Goal: Task Accomplishment & Management: Manage account settings

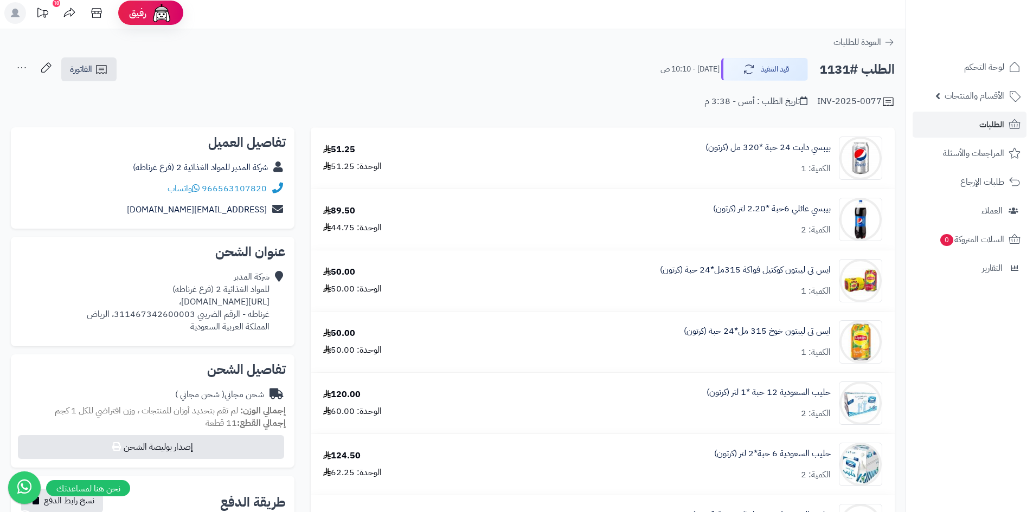
scroll to position [54, 0]
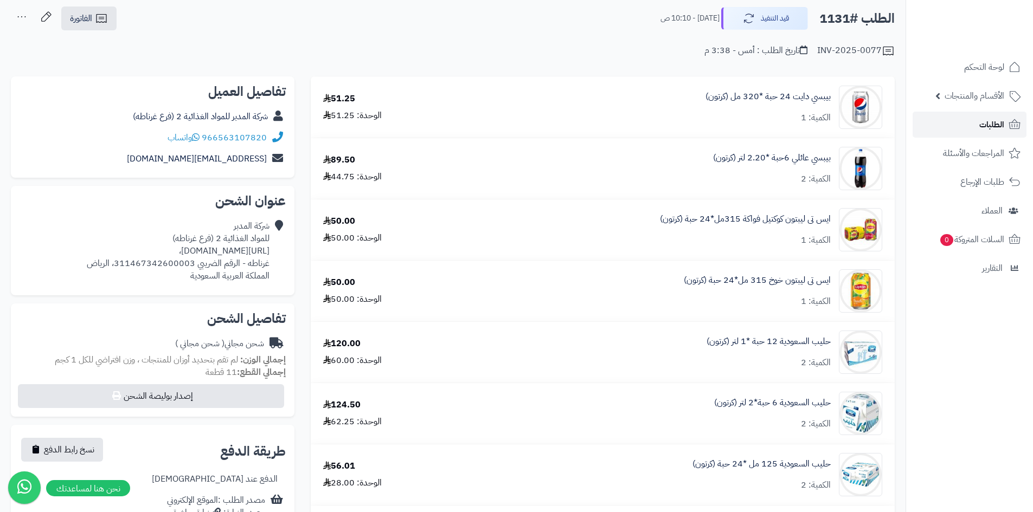
click at [991, 116] on link "الطلبات" at bounding box center [970, 125] width 114 height 26
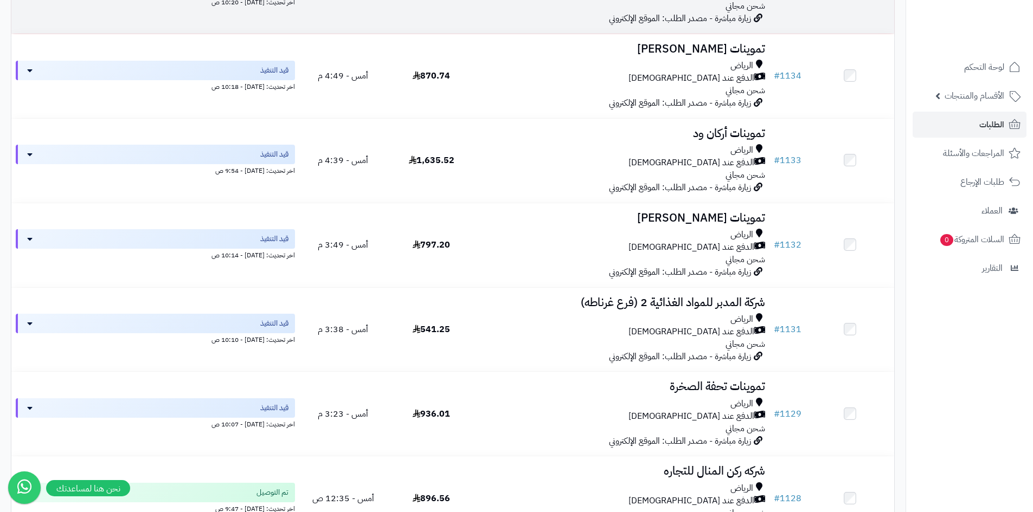
scroll to position [976, 0]
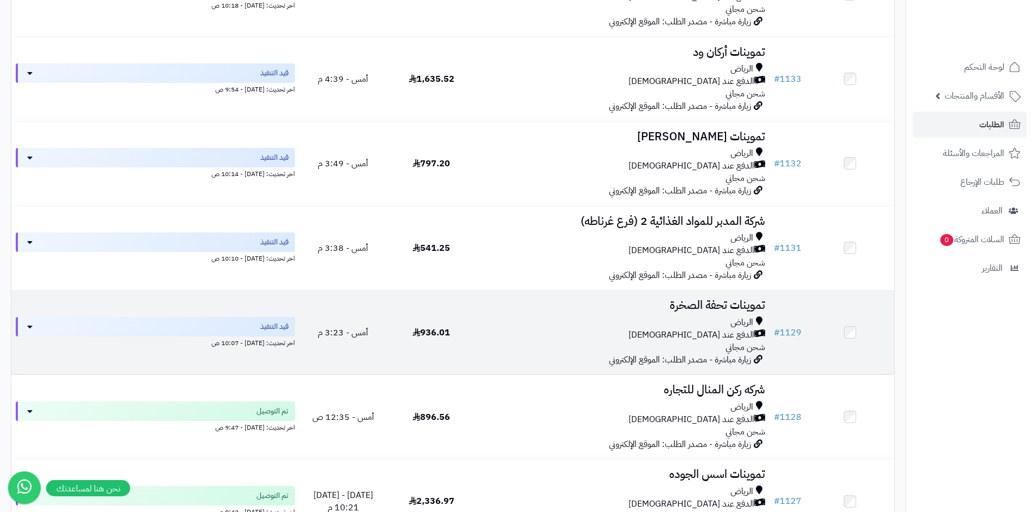
click at [540, 318] on div "الرياض" at bounding box center [622, 323] width 285 height 12
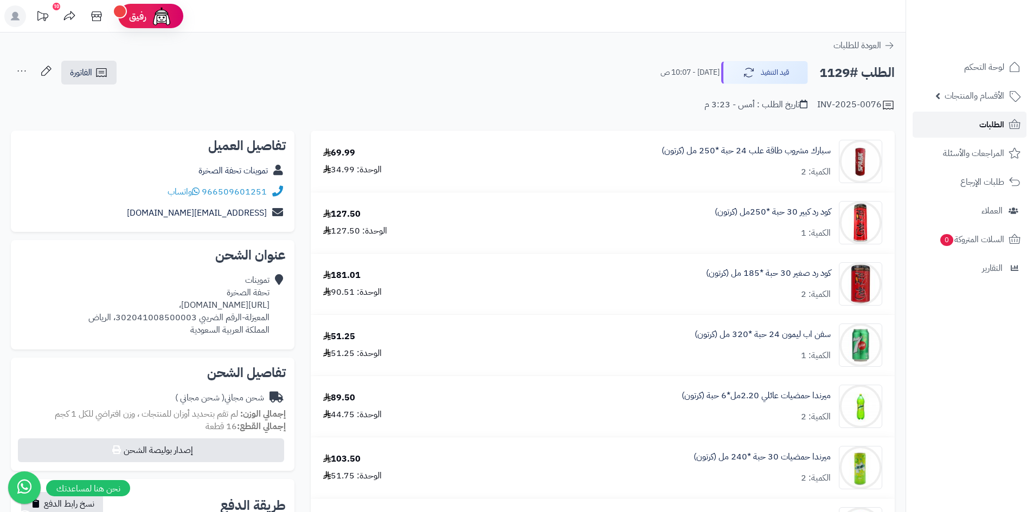
click at [961, 132] on link "الطلبات" at bounding box center [970, 125] width 114 height 26
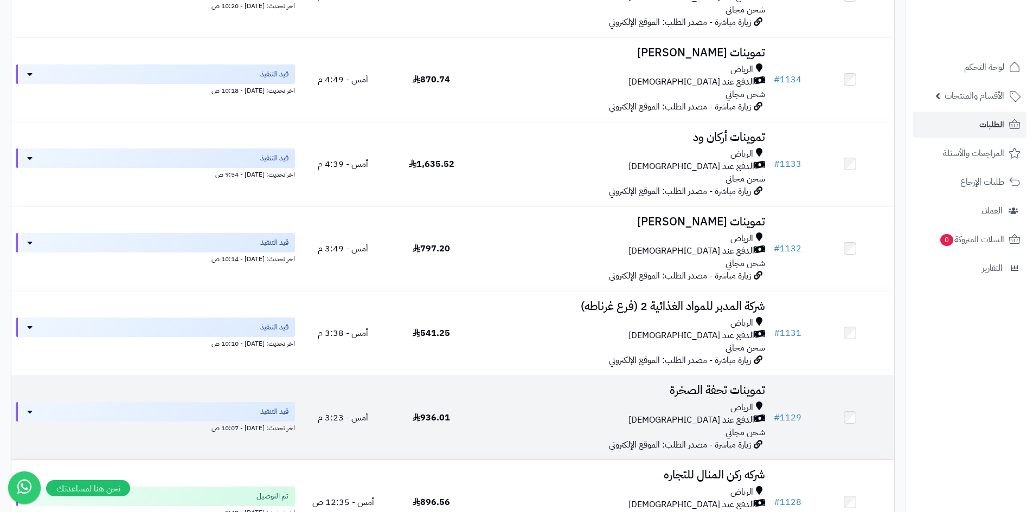
scroll to position [922, 0]
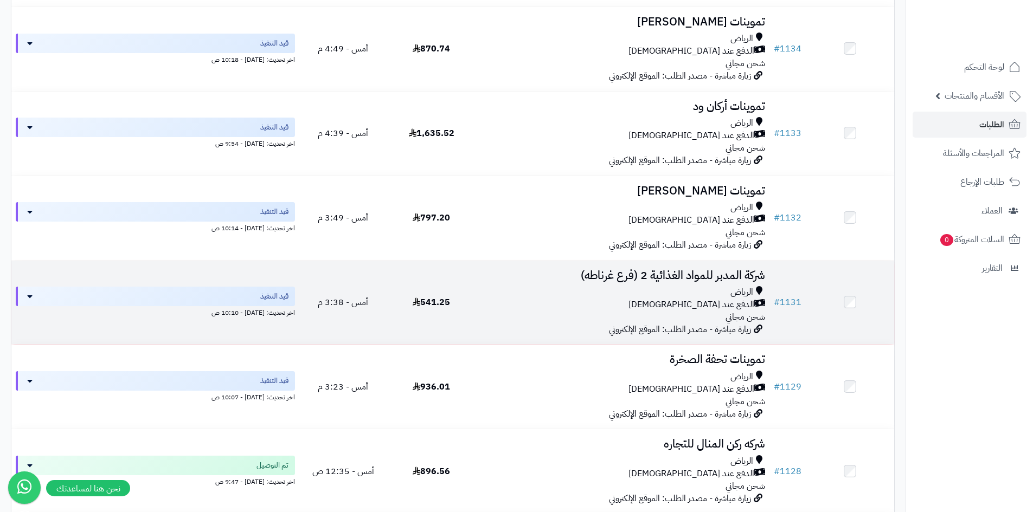
click at [573, 293] on div "الرياض" at bounding box center [622, 292] width 285 height 12
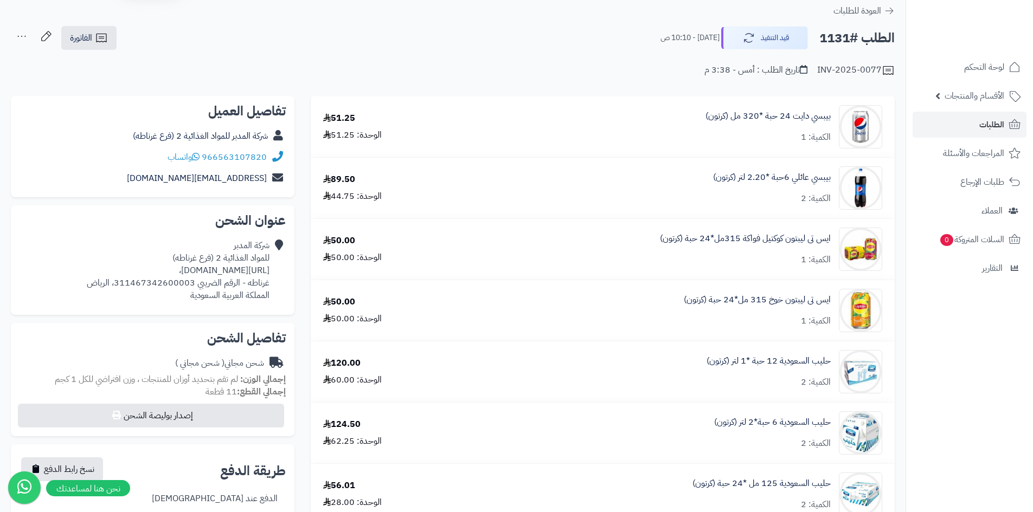
scroll to position [54, 0]
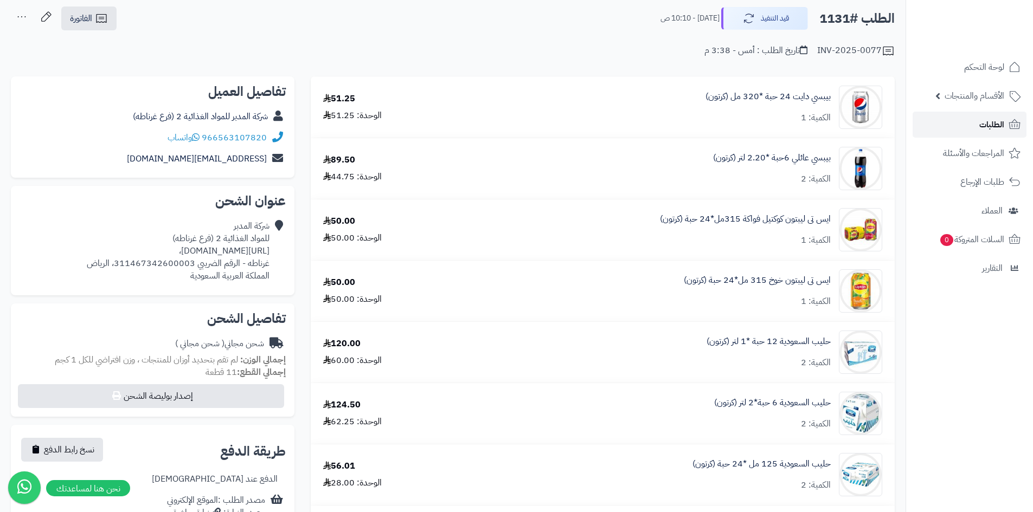
click at [981, 123] on span "الطلبات" at bounding box center [991, 124] width 25 height 15
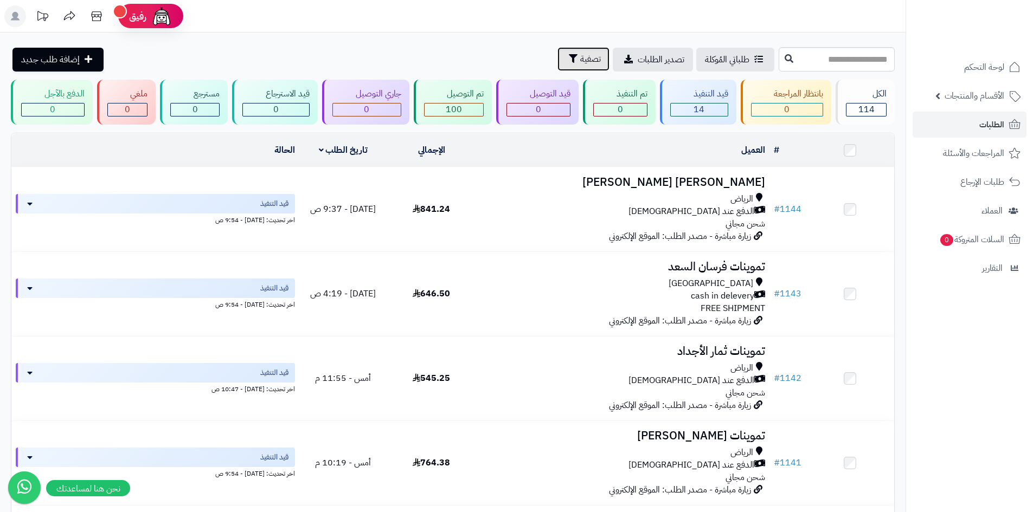
click at [580, 57] on span "تصفية" at bounding box center [590, 59] width 21 height 13
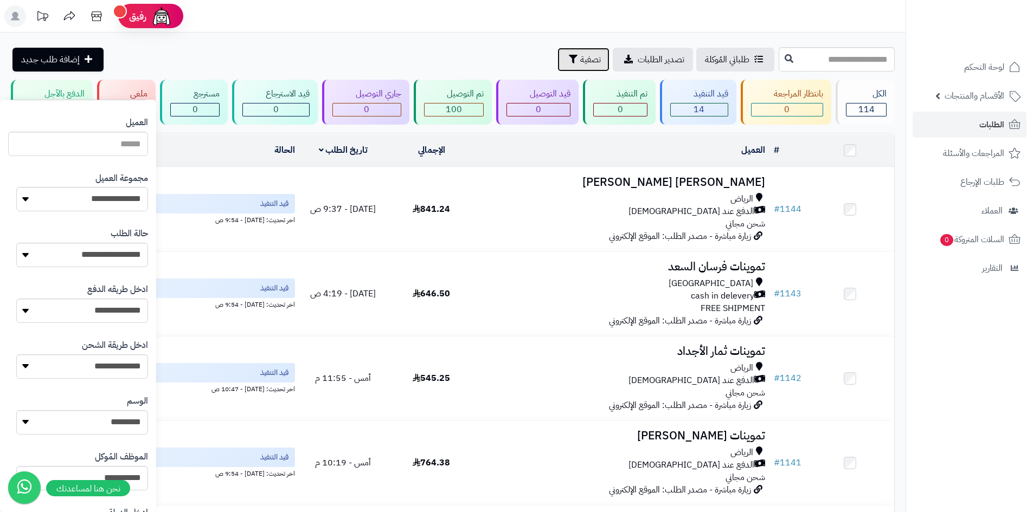
scroll to position [163, 0]
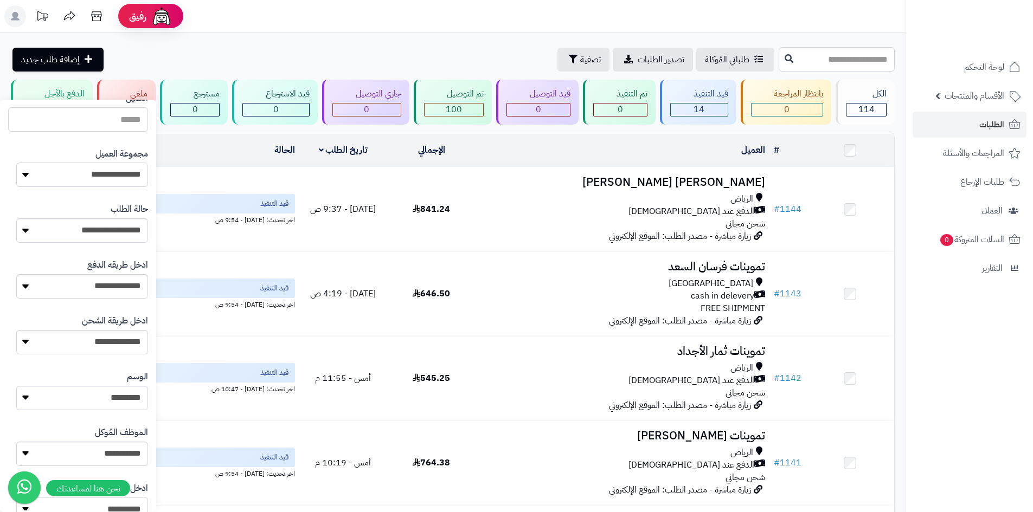
click at [120, 183] on select "**********" at bounding box center [82, 175] width 132 height 24
select select "*"
click at [16, 163] on select "**********" at bounding box center [82, 175] width 132 height 24
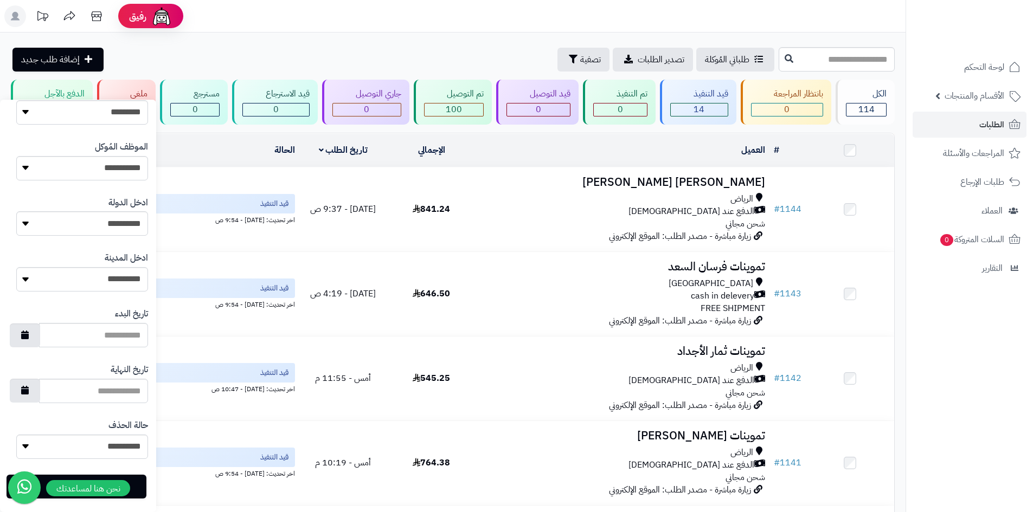
scroll to position [461, 0]
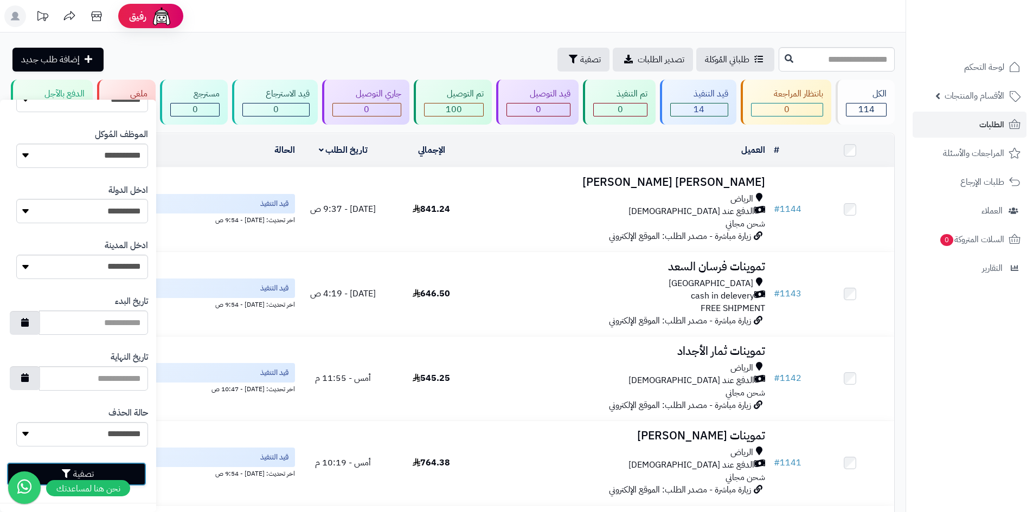
click at [137, 467] on button "تصفية" at bounding box center [77, 475] width 140 height 24
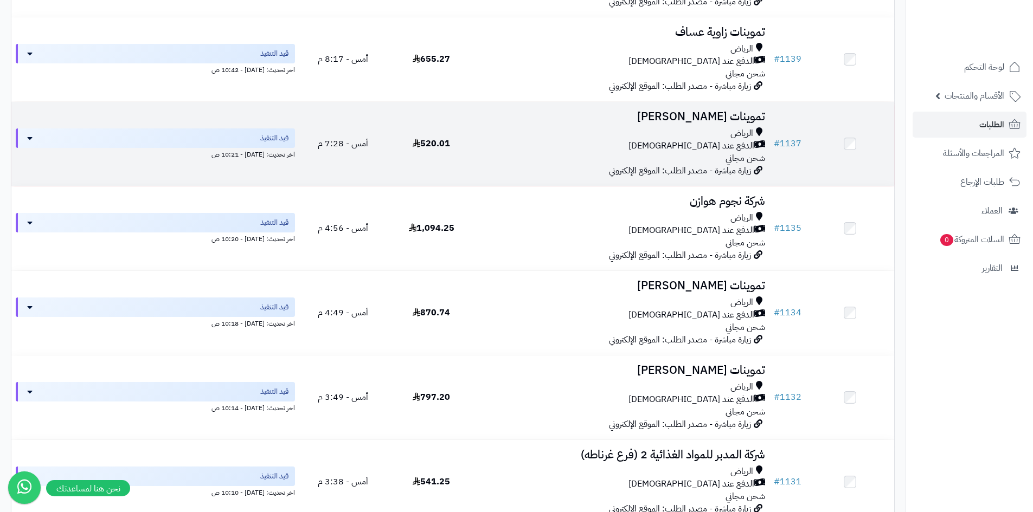
scroll to position [325, 0]
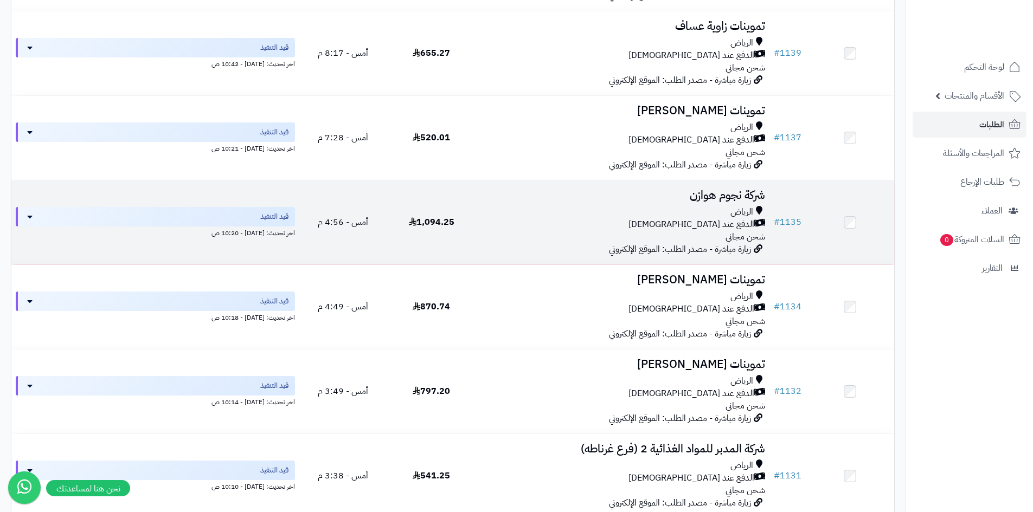
click at [505, 241] on td "شركة نجوم هوازن الرياض الدفع عند الاستلام شحن مجاني زيارة مباشرة - مصدر الطلب: …" at bounding box center [623, 223] width 294 height 84
click at [477, 238] on td "شركة نجوم هوازن الرياض الدفع عند الاستلام شحن مجاني زيارة مباشرة - مصدر الطلب: …" at bounding box center [623, 223] width 294 height 84
click at [643, 202] on td "شركة نجوم هوازن الرياض الدفع عند الاستلام شحن مجاني زيارة مباشرة - مصدر الطلب: …" at bounding box center [623, 223] width 294 height 84
click at [553, 242] on td "شركة نجوم هوازن الرياض الدفع عند الاستلام شحن مجاني زيارة مباشرة - مصدر الطلب: …" at bounding box center [623, 223] width 294 height 84
click at [719, 195] on h3 "شركة نجوم هوازن" at bounding box center [622, 195] width 285 height 12
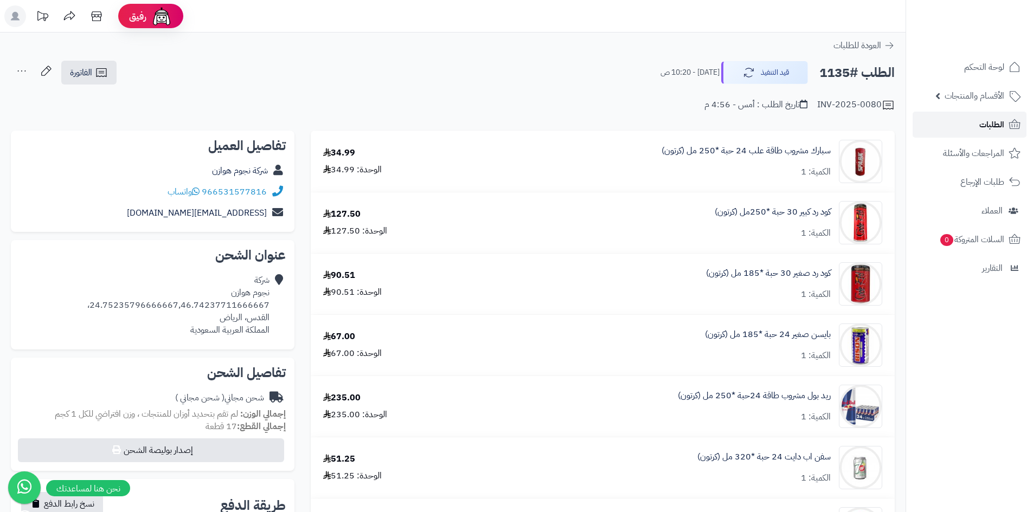
click at [977, 124] on link "الطلبات" at bounding box center [970, 125] width 114 height 26
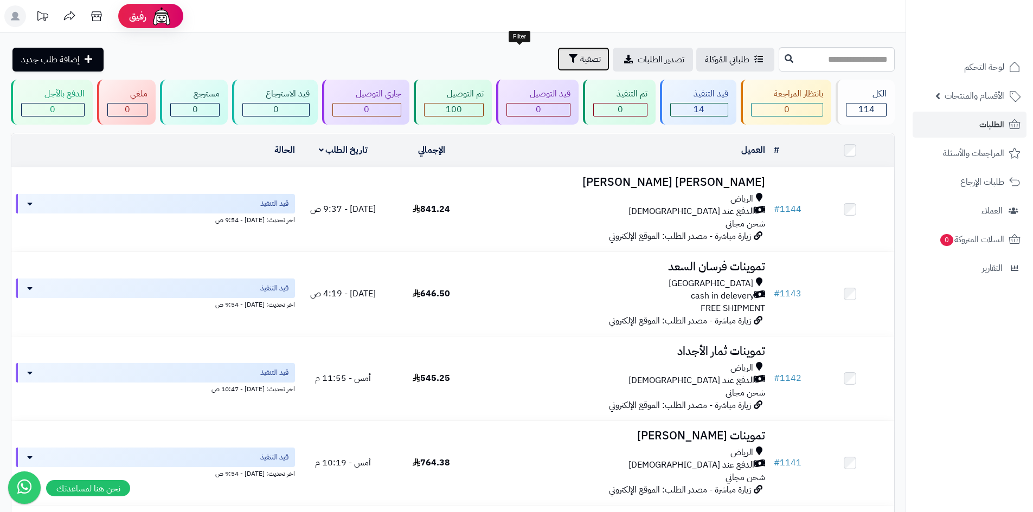
click at [580, 55] on span "تصفية" at bounding box center [590, 59] width 21 height 13
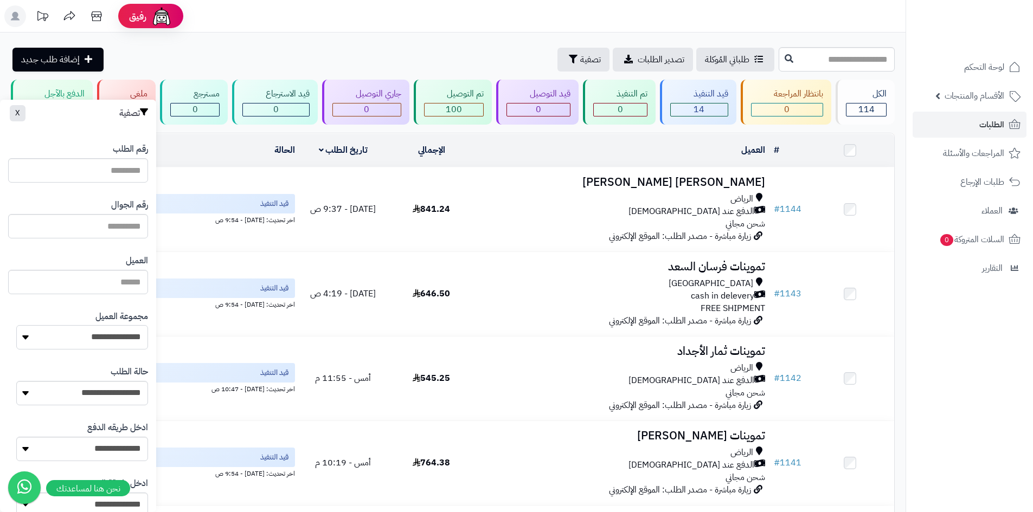
drag, startPoint x: 95, startPoint y: 330, endPoint x: 104, endPoint y: 330, distance: 8.7
click at [95, 330] on select "**********" at bounding box center [82, 337] width 132 height 24
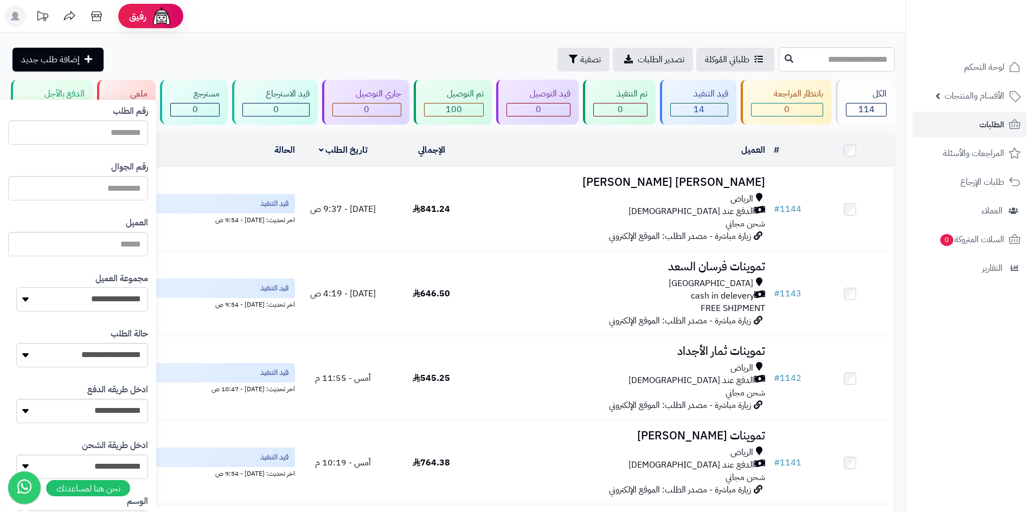
scroll to position [108, 0]
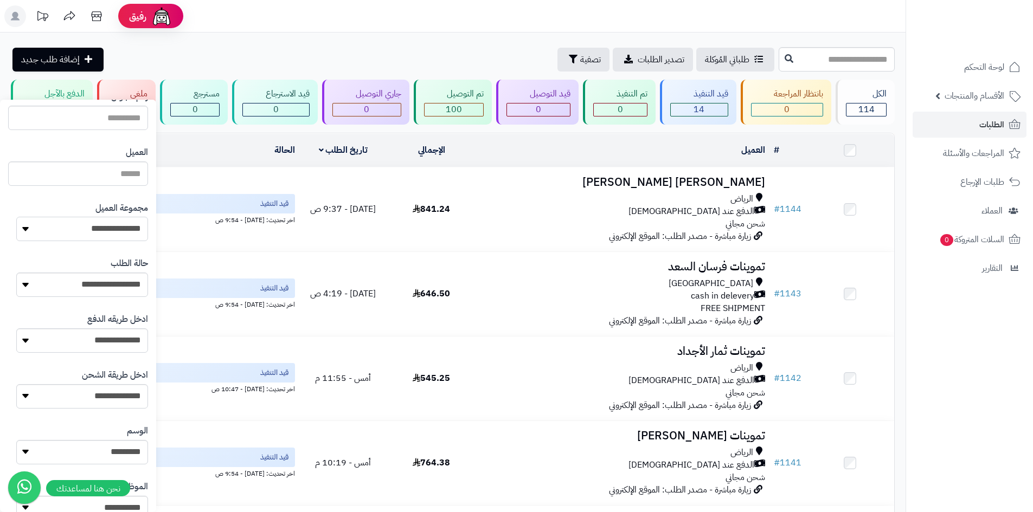
click at [126, 234] on select "**********" at bounding box center [82, 229] width 132 height 24
select select "*"
click at [16, 217] on select "**********" at bounding box center [82, 229] width 132 height 24
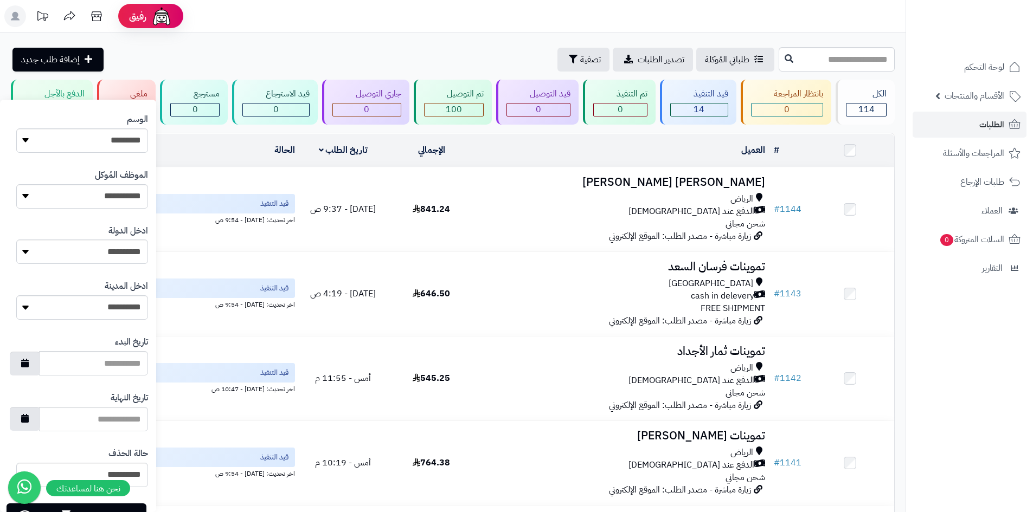
scroll to position [461, 0]
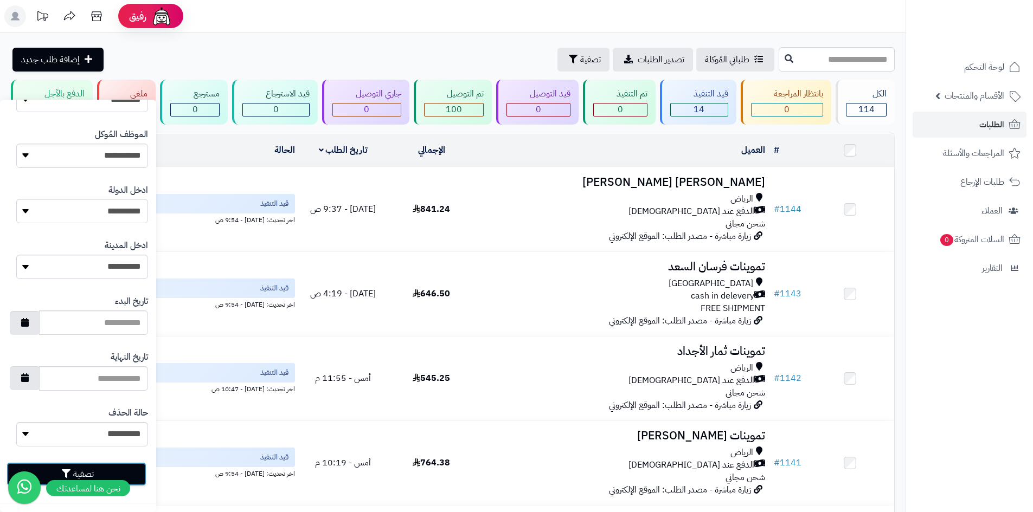
click at [130, 468] on button "تصفية" at bounding box center [77, 475] width 140 height 24
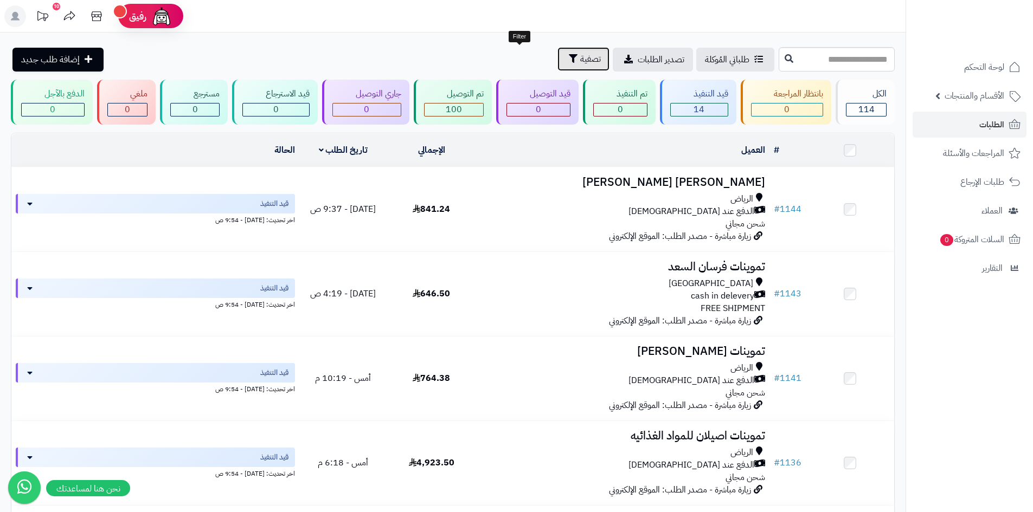
click at [569, 57] on icon "button" at bounding box center [573, 58] width 9 height 9
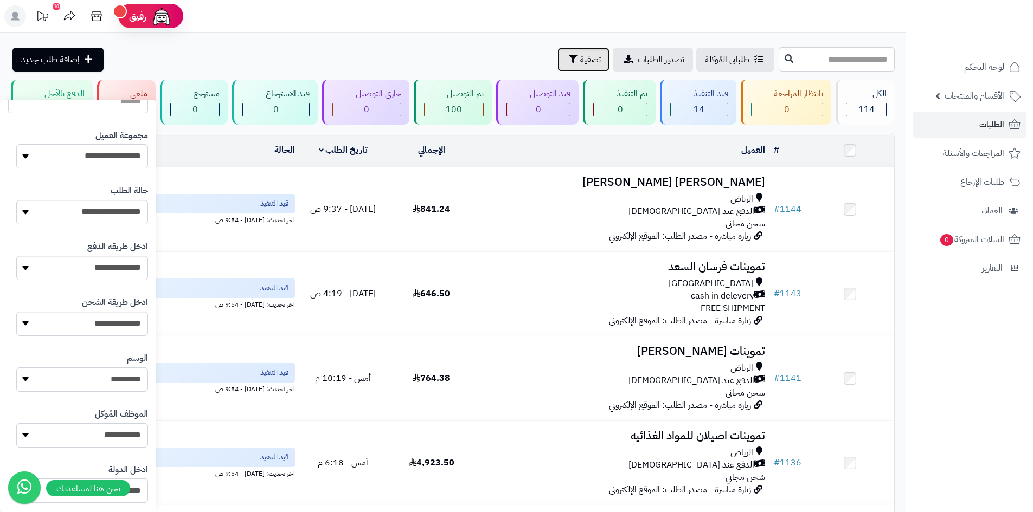
scroll to position [163, 0]
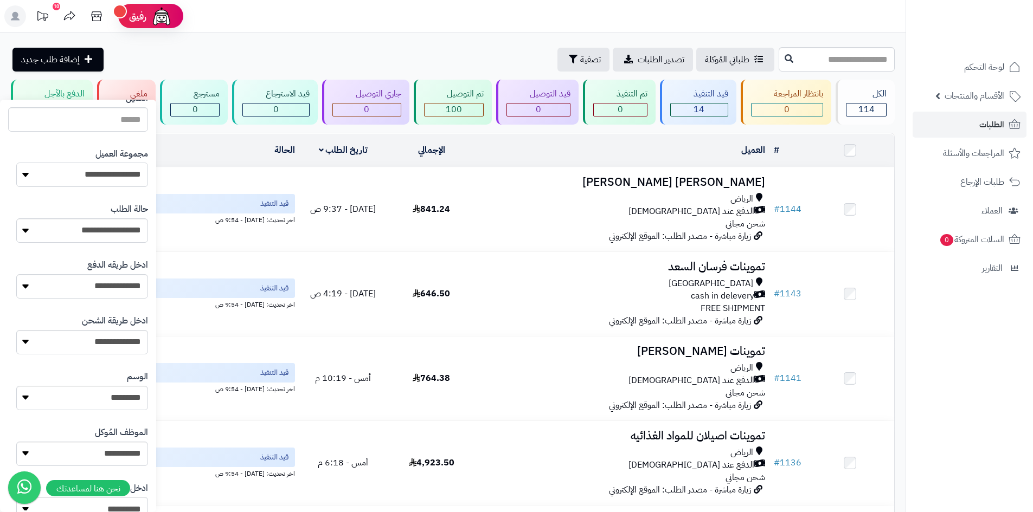
click at [114, 178] on select "**********" at bounding box center [82, 175] width 132 height 24
select select "*"
click at [16, 163] on select "**********" at bounding box center [82, 175] width 132 height 24
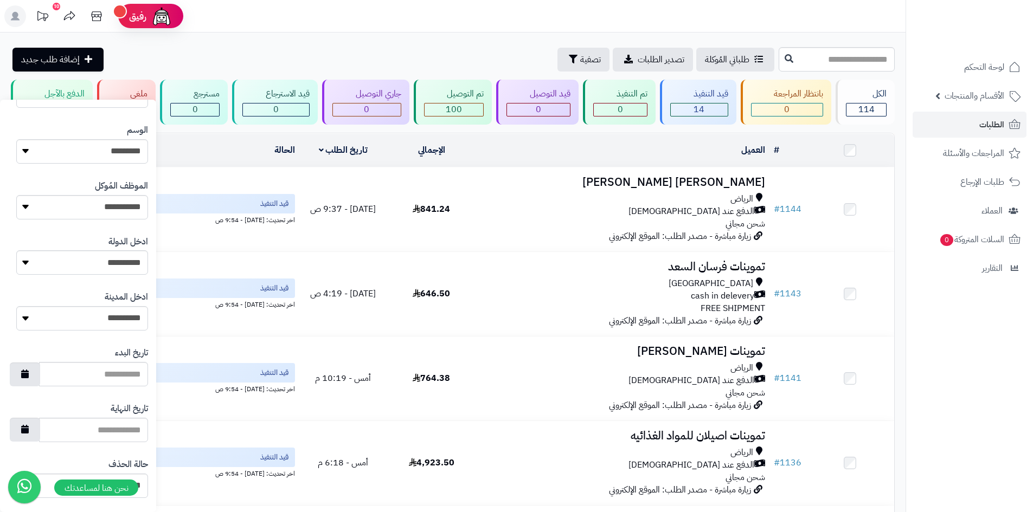
scroll to position [461, 0]
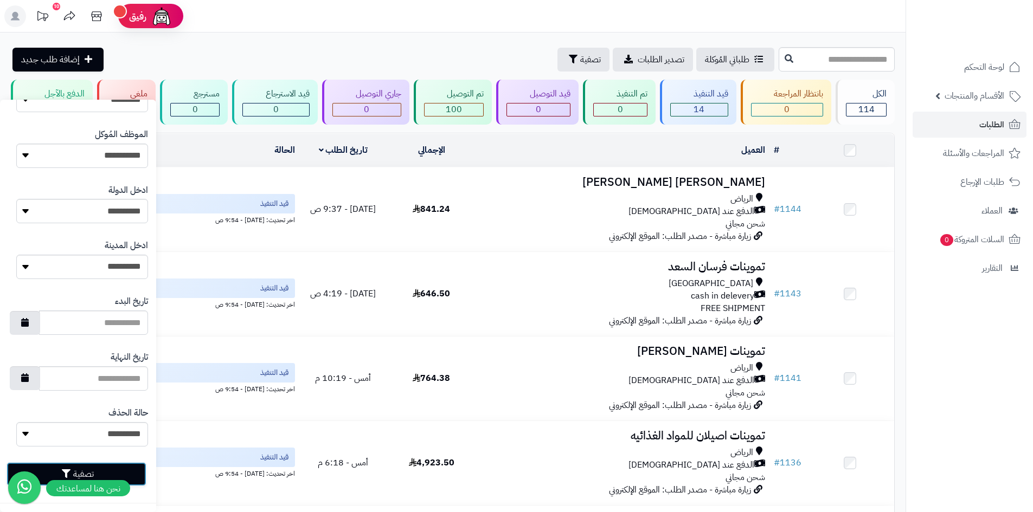
click at [132, 471] on button "تصفية" at bounding box center [77, 475] width 140 height 24
